Goal: Answer question/provide support: Answer question/provide support

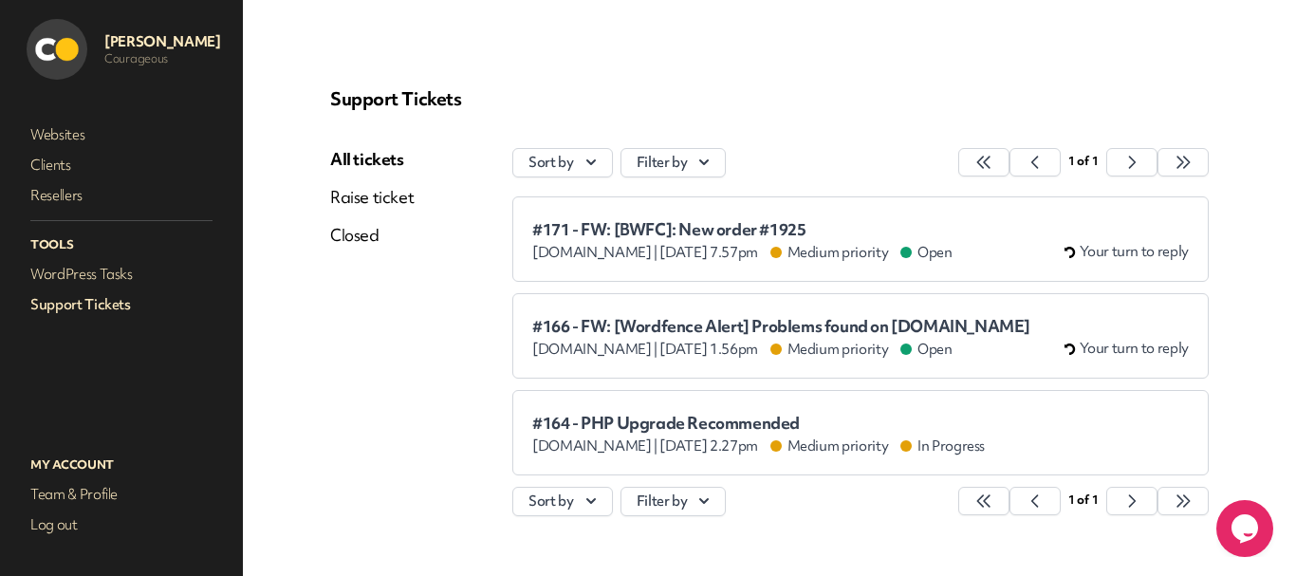
click at [636, 238] on span "#171 - FW: [BWFC]: New order #1925" at bounding box center [742, 229] width 420 height 19
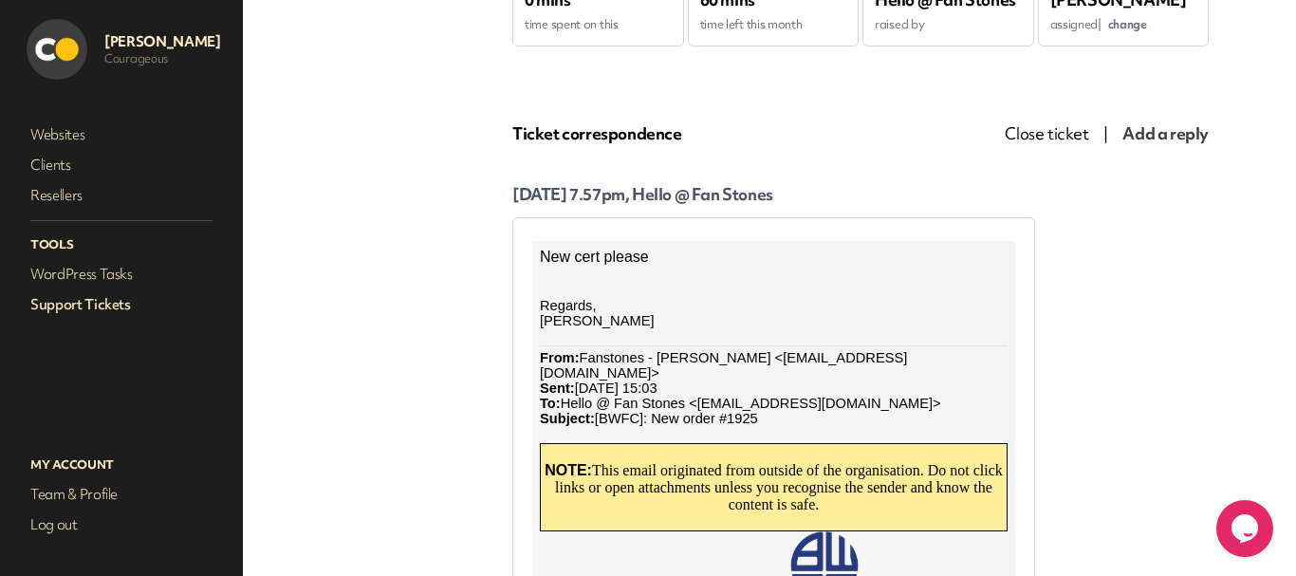
scroll to position [61, 0]
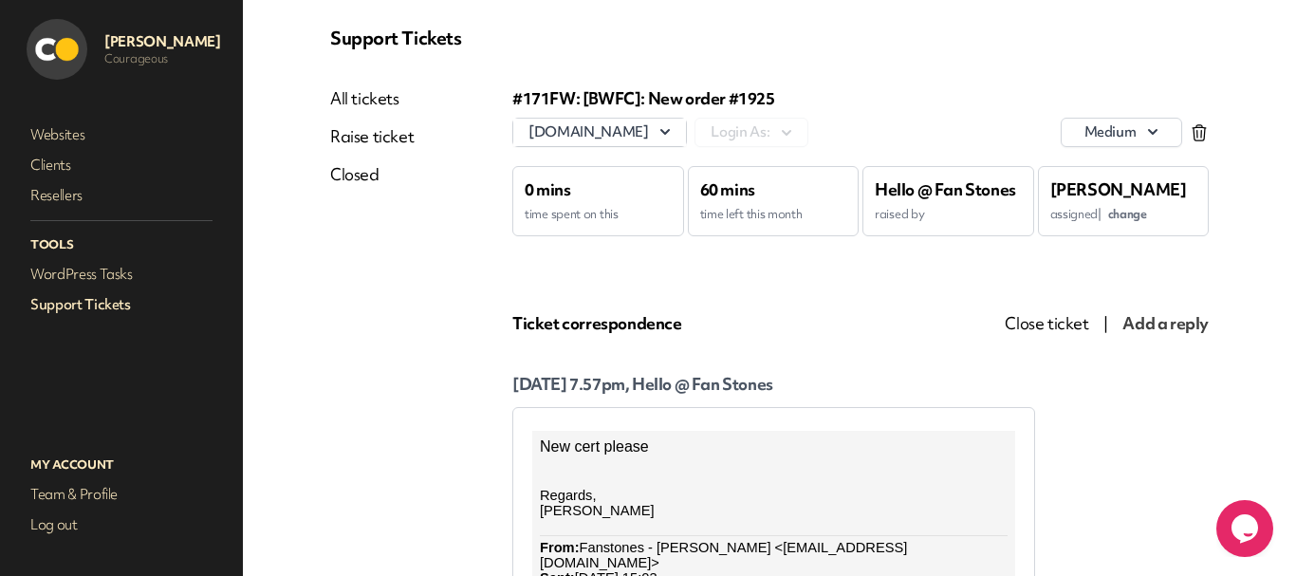
click at [1129, 216] on span "change" at bounding box center [1127, 214] width 39 height 16
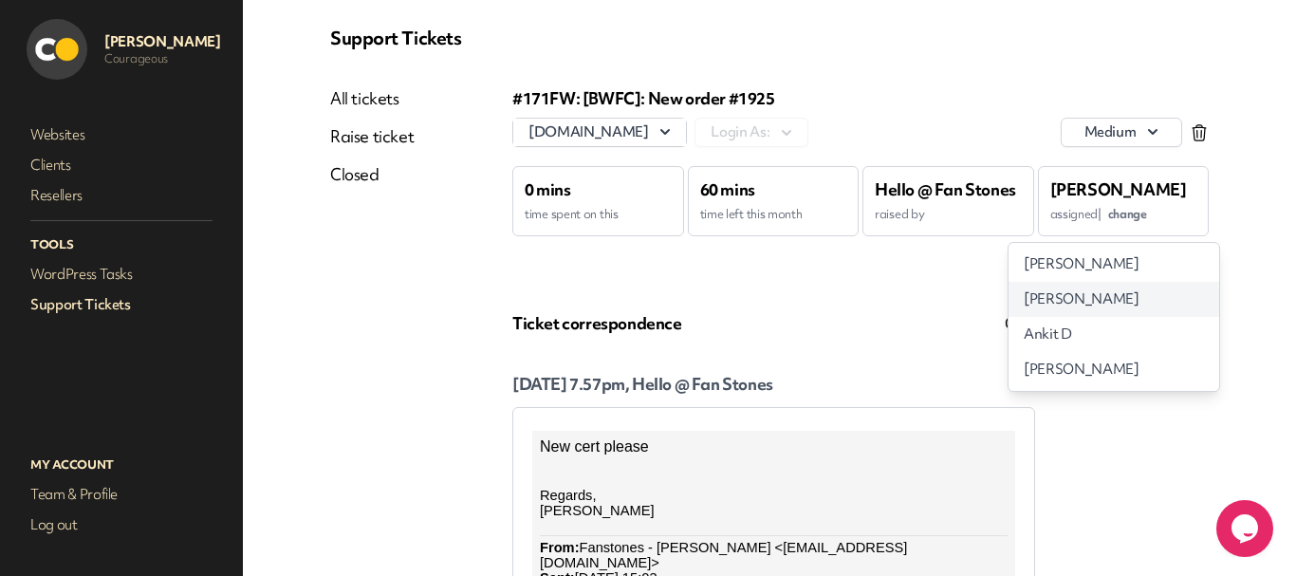
click at [1054, 304] on span "[PERSON_NAME]" at bounding box center [1080, 299] width 115 height 20
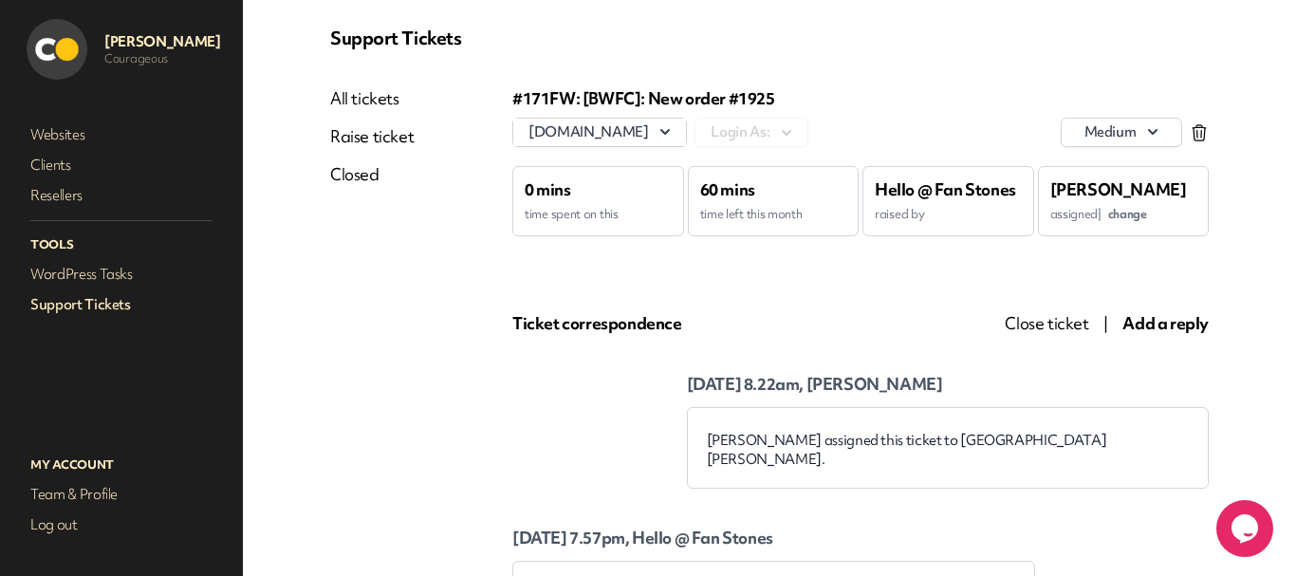
click at [100, 313] on link "Support Tickets" at bounding box center [122, 304] width 190 height 27
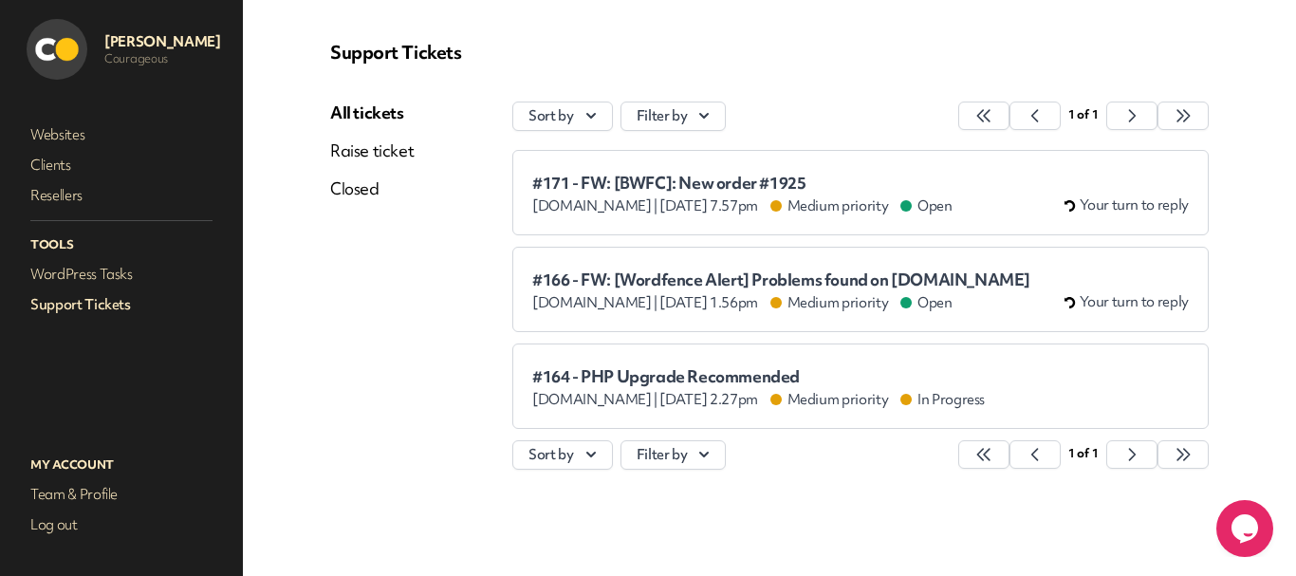
scroll to position [46, 0]
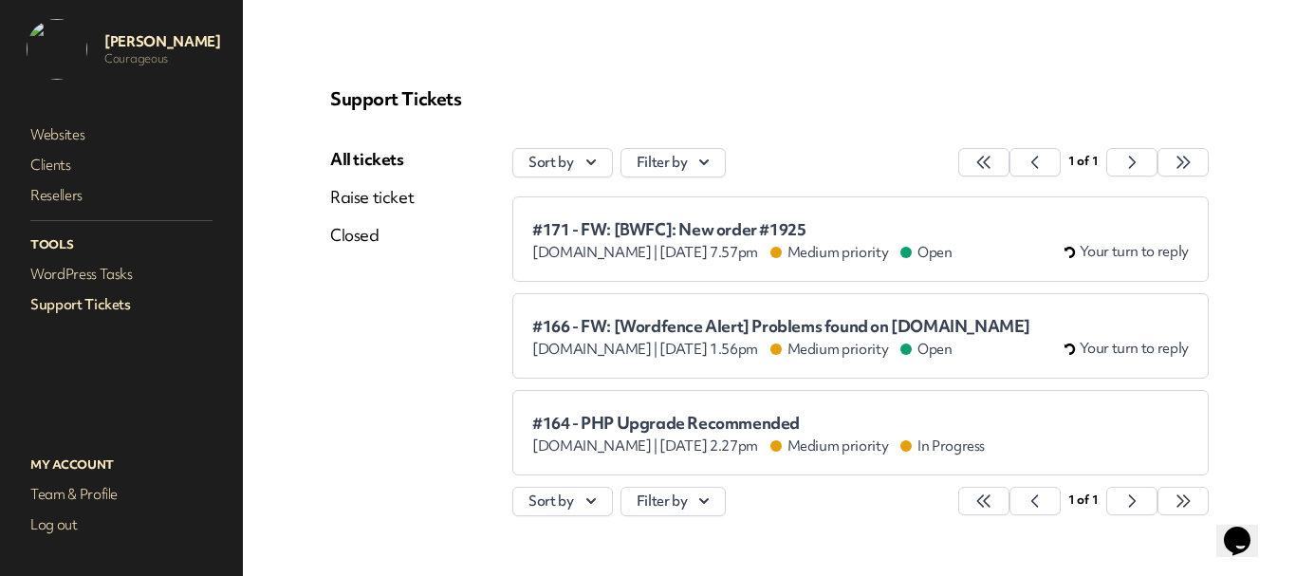
click at [632, 221] on span "#171 - FW: [BWFC]: New order #1925" at bounding box center [742, 229] width 420 height 19
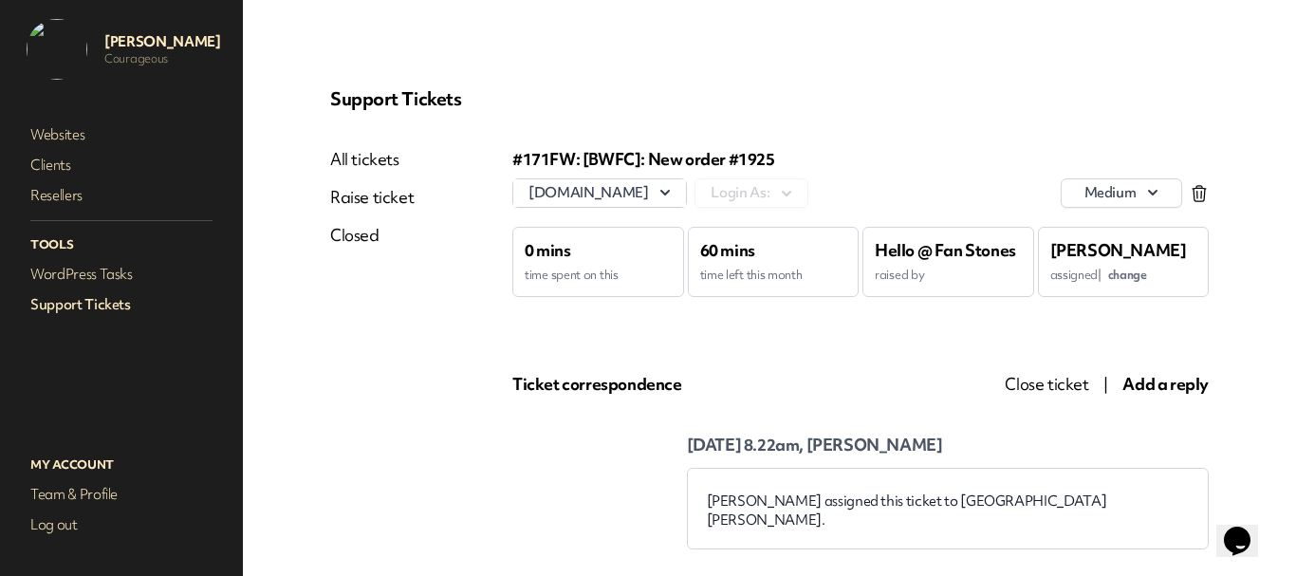
click at [103, 308] on link "Support Tickets" at bounding box center [122, 304] width 190 height 27
